Goal: Task Accomplishment & Management: Use online tool/utility

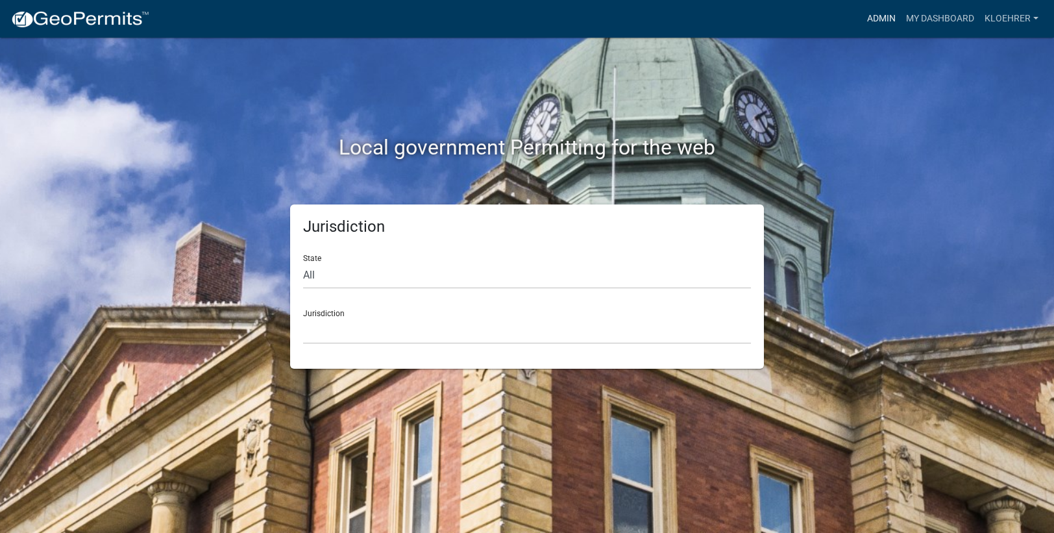
click at [882, 18] on link "Admin" at bounding box center [881, 18] width 39 height 25
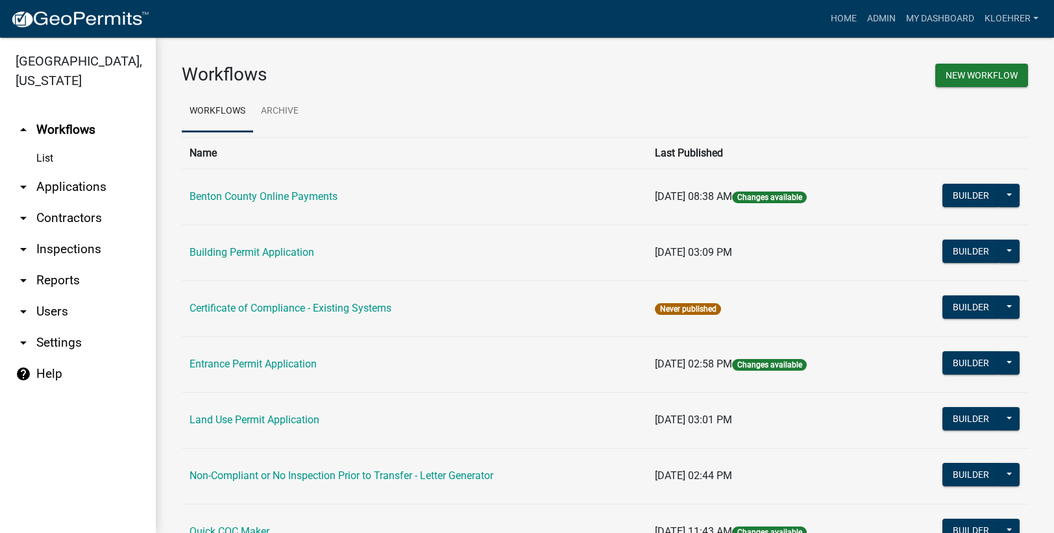
click at [67, 282] on link "arrow_drop_down Reports" at bounding box center [78, 280] width 156 height 31
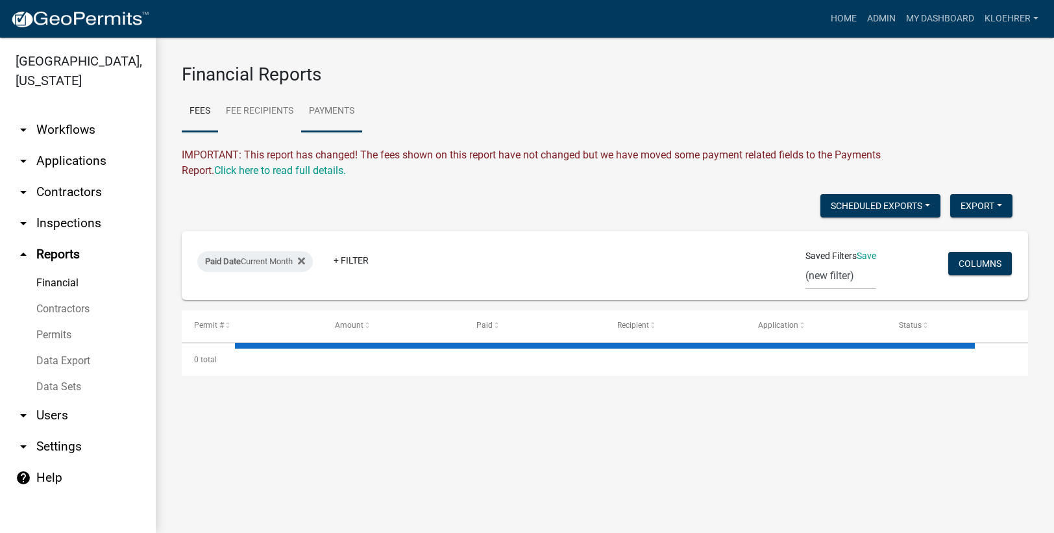
click at [339, 110] on link "Payments" at bounding box center [331, 112] width 61 height 42
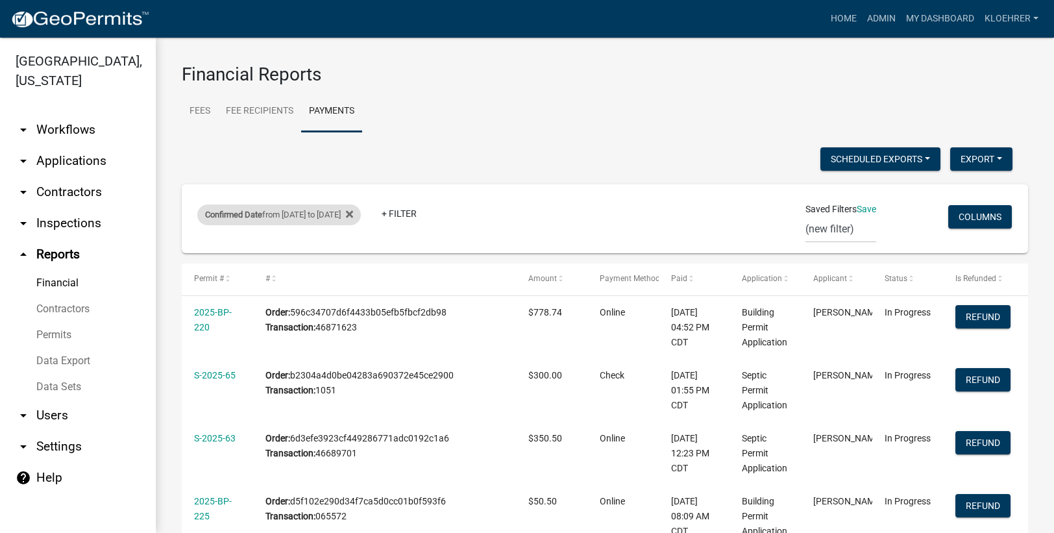
click at [308, 213] on div "Confirmed Date from [DATE] to [DATE]" at bounding box center [278, 214] width 163 height 21
select select "custom"
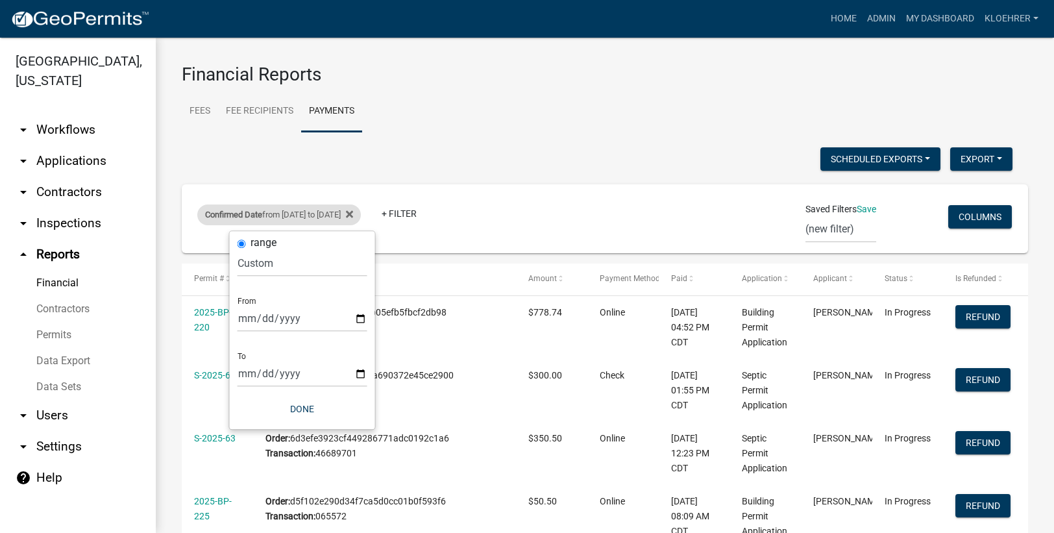
click at [302, 214] on div "Confirmed Date from [DATE] to [DATE]" at bounding box center [278, 214] width 163 height 21
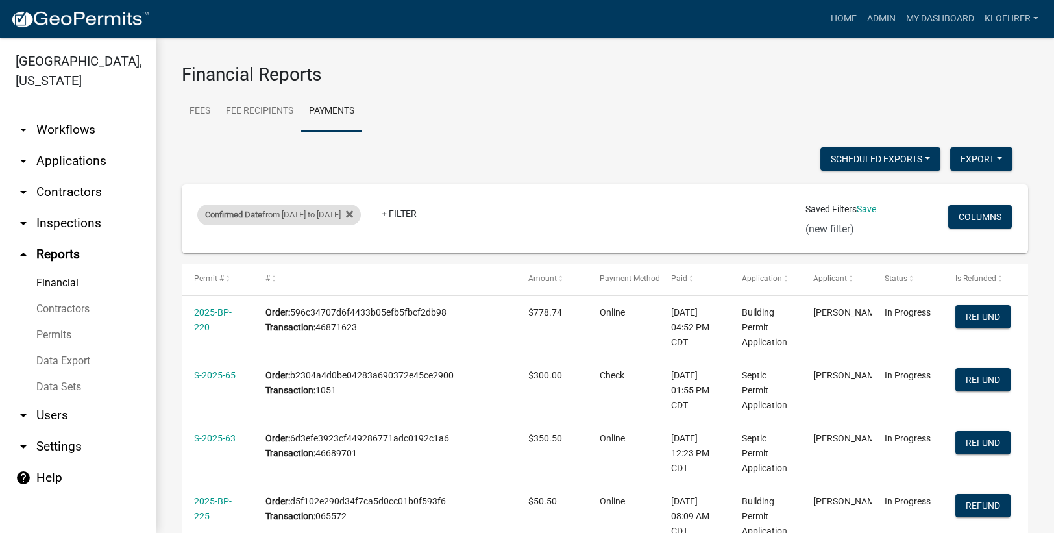
click at [307, 213] on div "Confirmed Date from [DATE] to [DATE]" at bounding box center [278, 214] width 163 height 21
select select "custom"
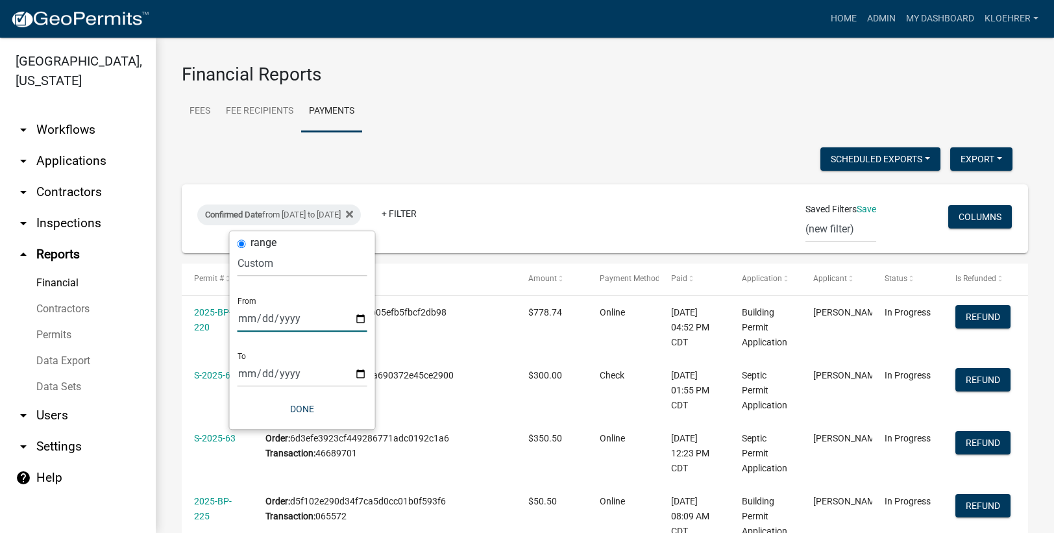
click at [263, 319] on input "[DATE]" at bounding box center [302, 318] width 130 height 27
type input "[DATE]"
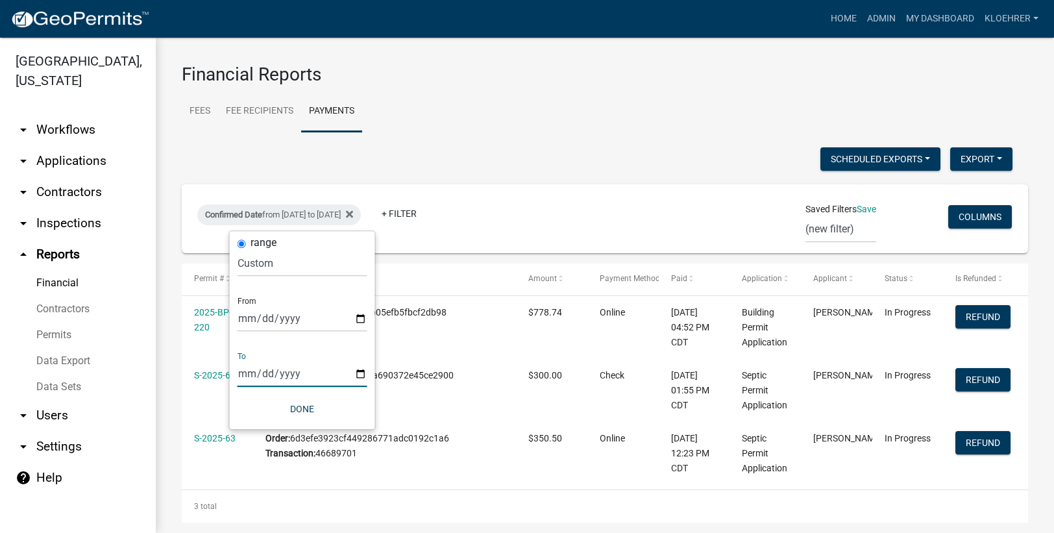
click at [259, 373] on input "[DATE]" at bounding box center [302, 373] width 130 height 27
type input "[DATE]"
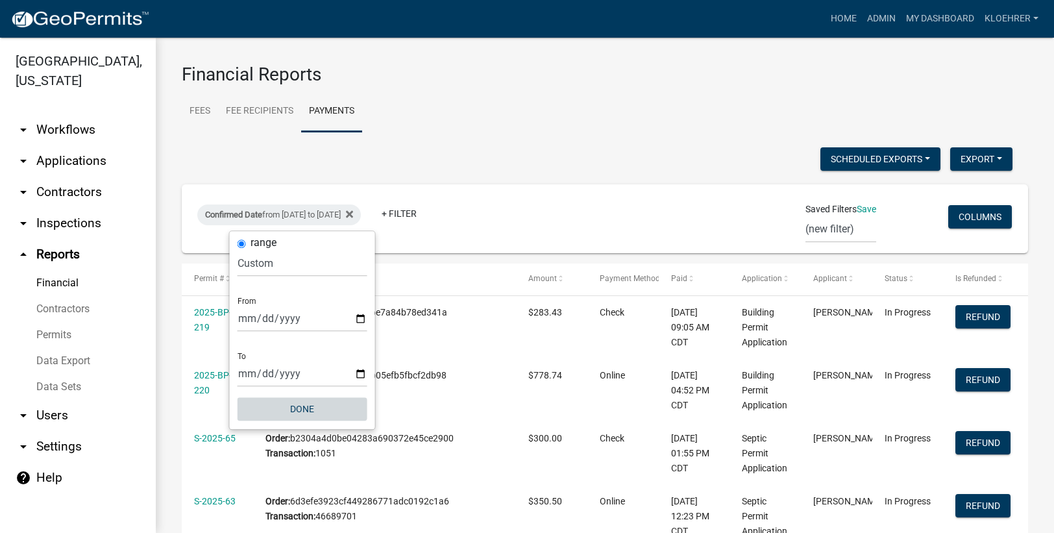
click at [286, 413] on button "Done" at bounding box center [302, 408] width 130 height 23
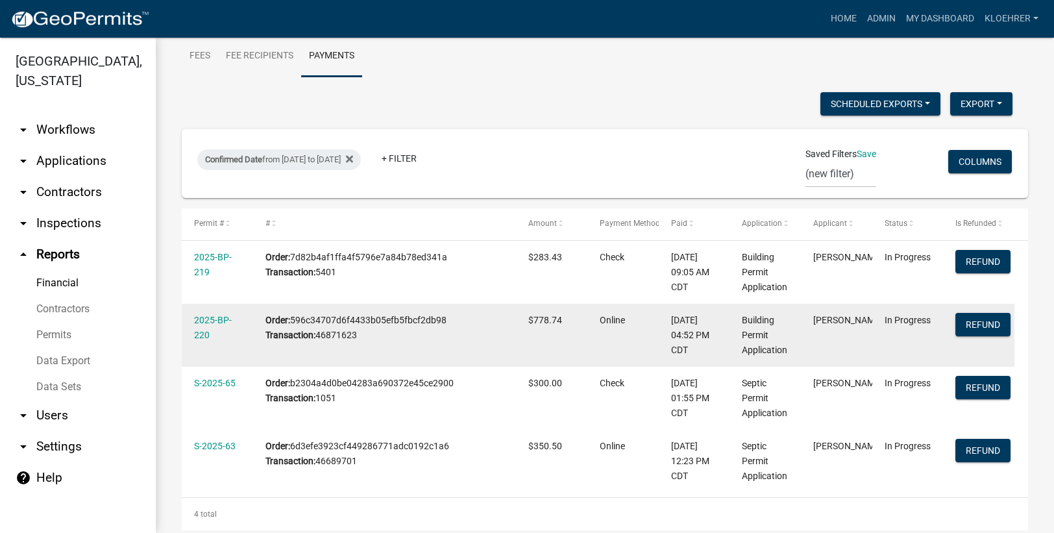
scroll to position [77, 0]
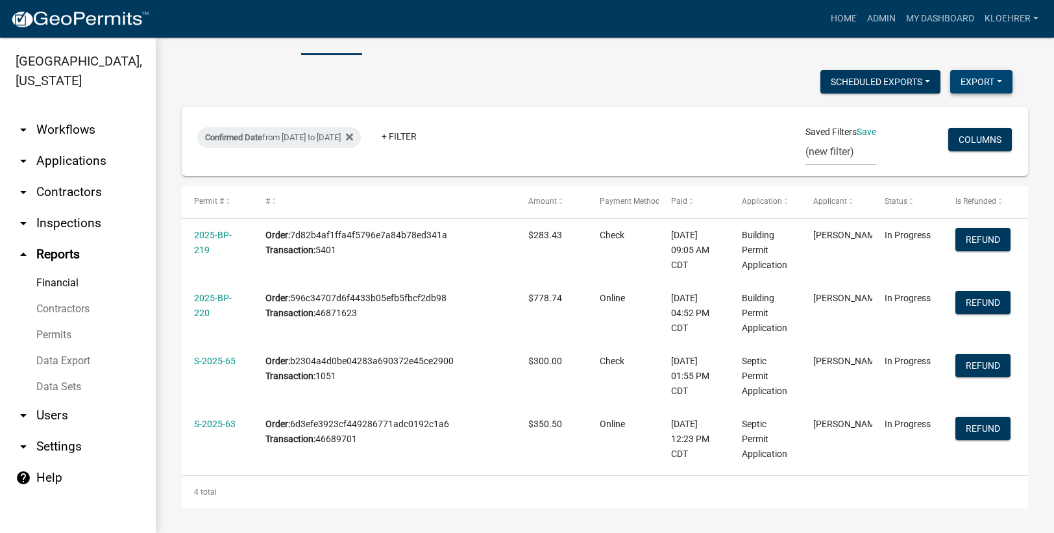
click at [982, 86] on button "Export" at bounding box center [981, 81] width 62 height 23
click at [911, 148] on button "CSV Format (.csv)" at bounding box center [950, 146] width 121 height 31
